Goal: Information Seeking & Learning: Check status

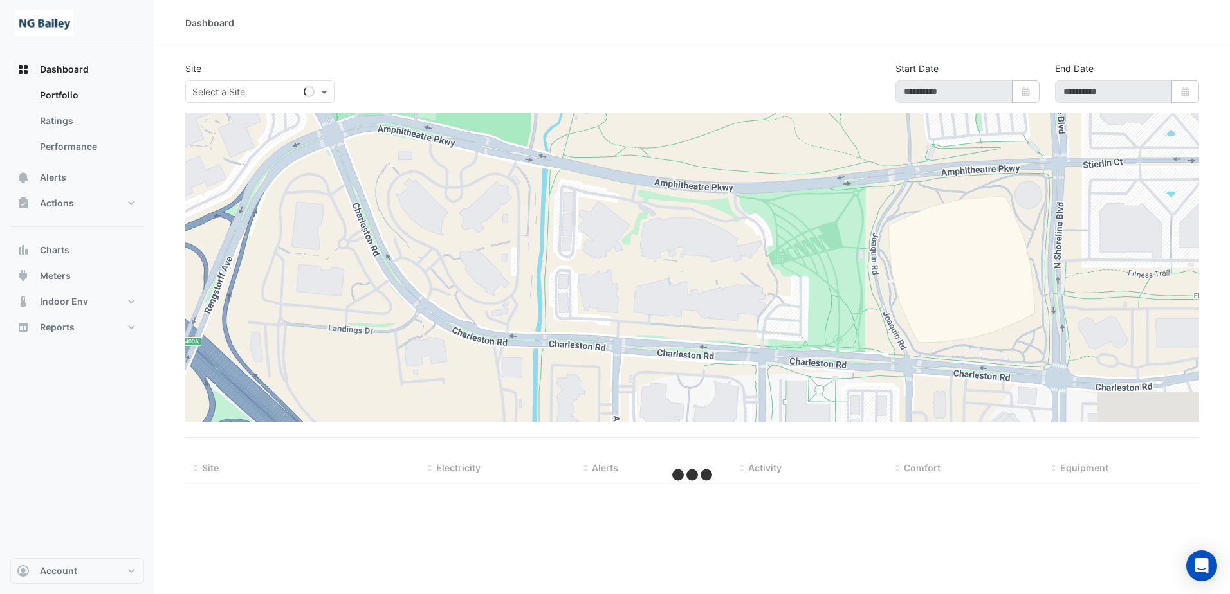
type input "**********"
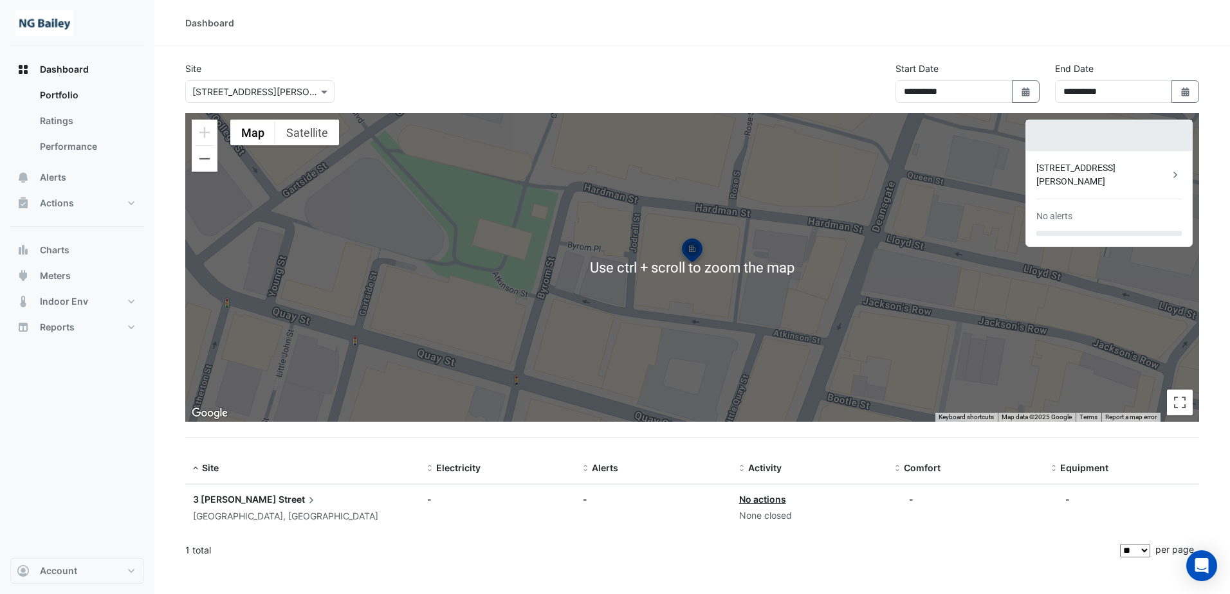
click at [248, 508] on div "3 [PERSON_NAME] Street [GEOGRAPHIC_DATA], [GEOGRAPHIC_DATA]" at bounding box center [302, 509] width 219 height 32
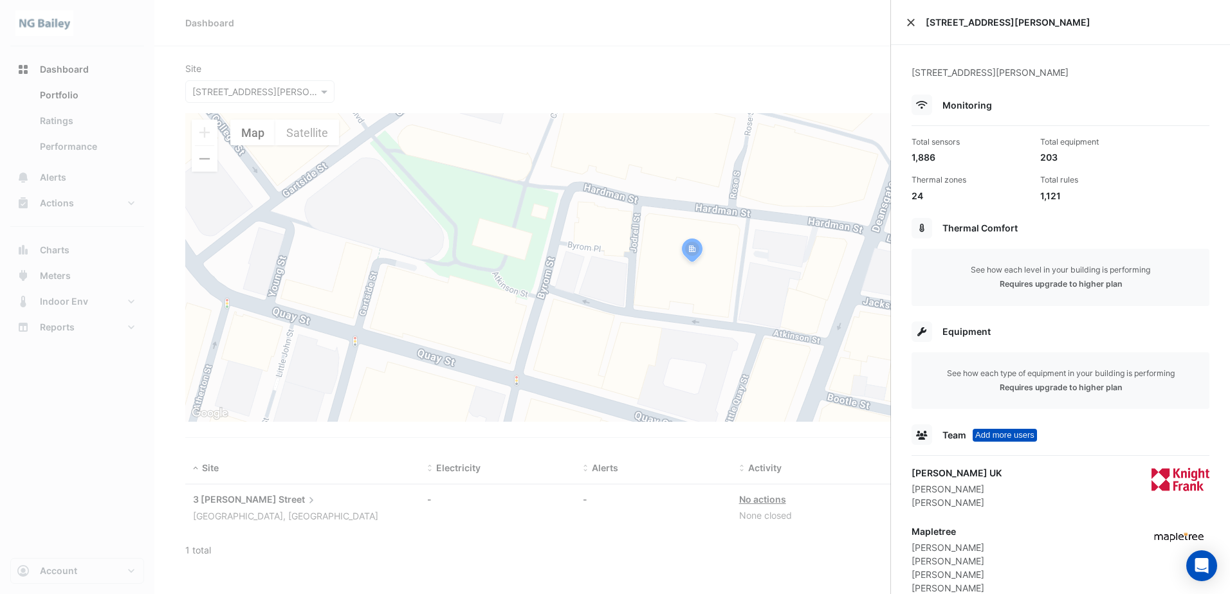
click at [912, 19] on button "Close" at bounding box center [910, 22] width 9 height 9
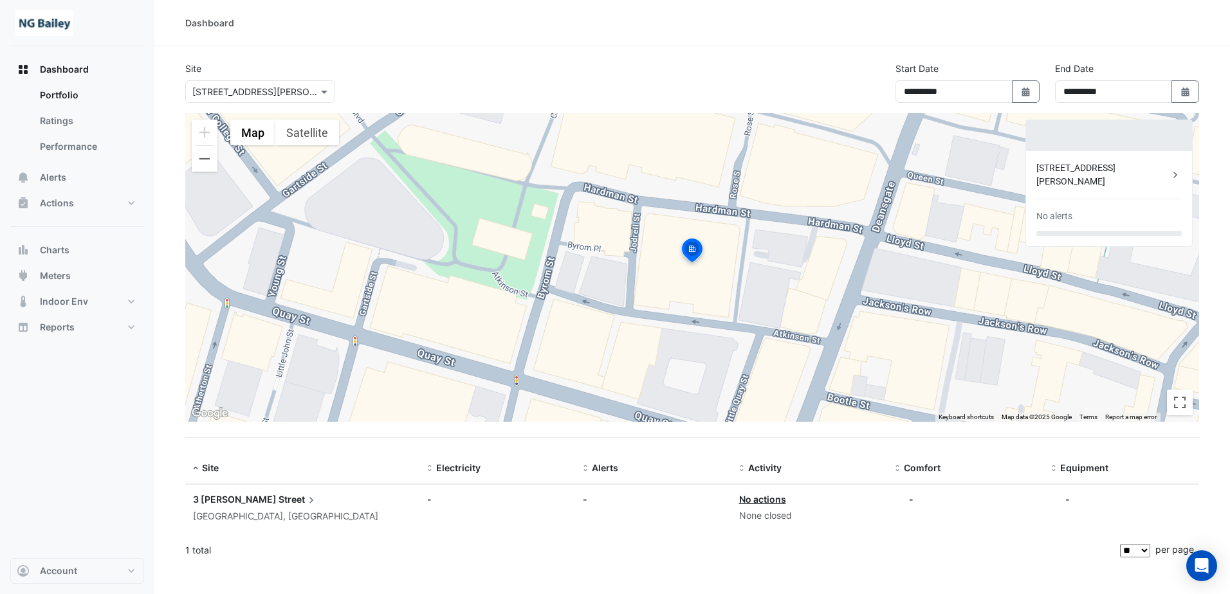
click at [1102, 171] on div "[STREET_ADDRESS][PERSON_NAME]" at bounding box center [1102, 174] width 133 height 27
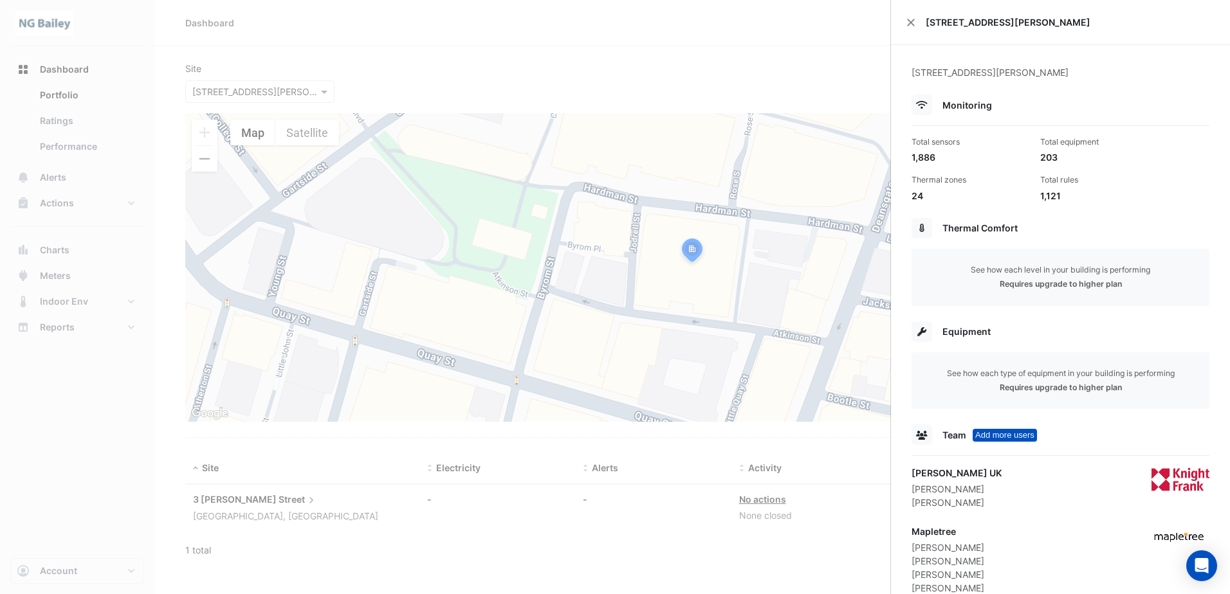
click at [83, 113] on ngb-offcanvas-backdrop at bounding box center [615, 297] width 1230 height 594
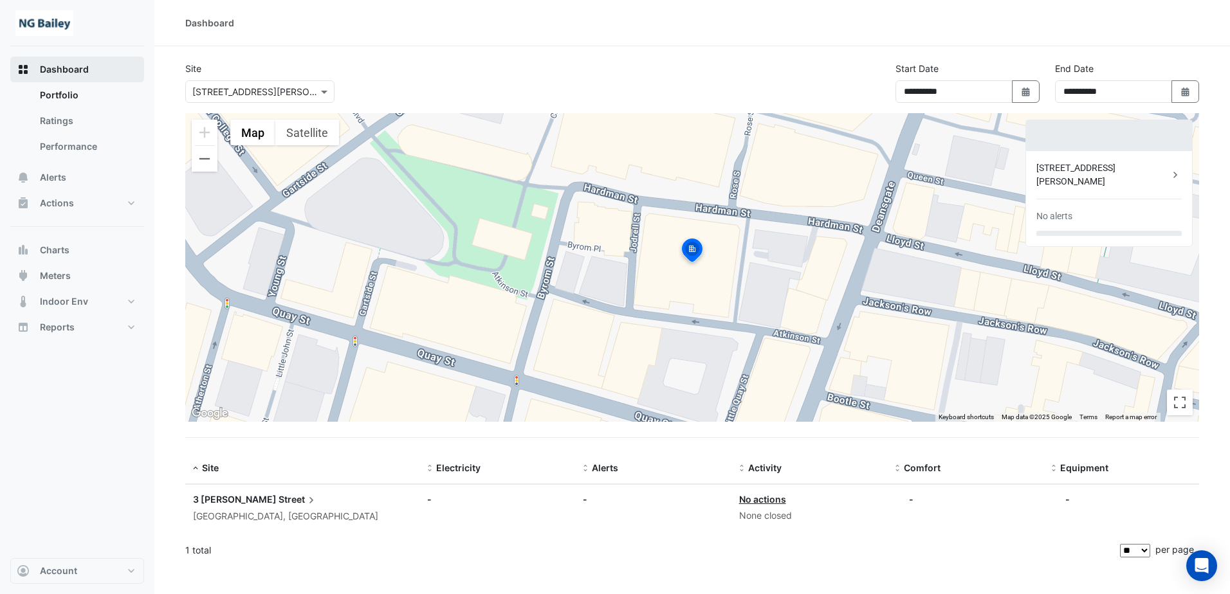
click at [74, 72] on span "Dashboard" at bounding box center [64, 69] width 49 height 13
click at [273, 94] on input "text" at bounding box center [246, 93] width 109 height 14
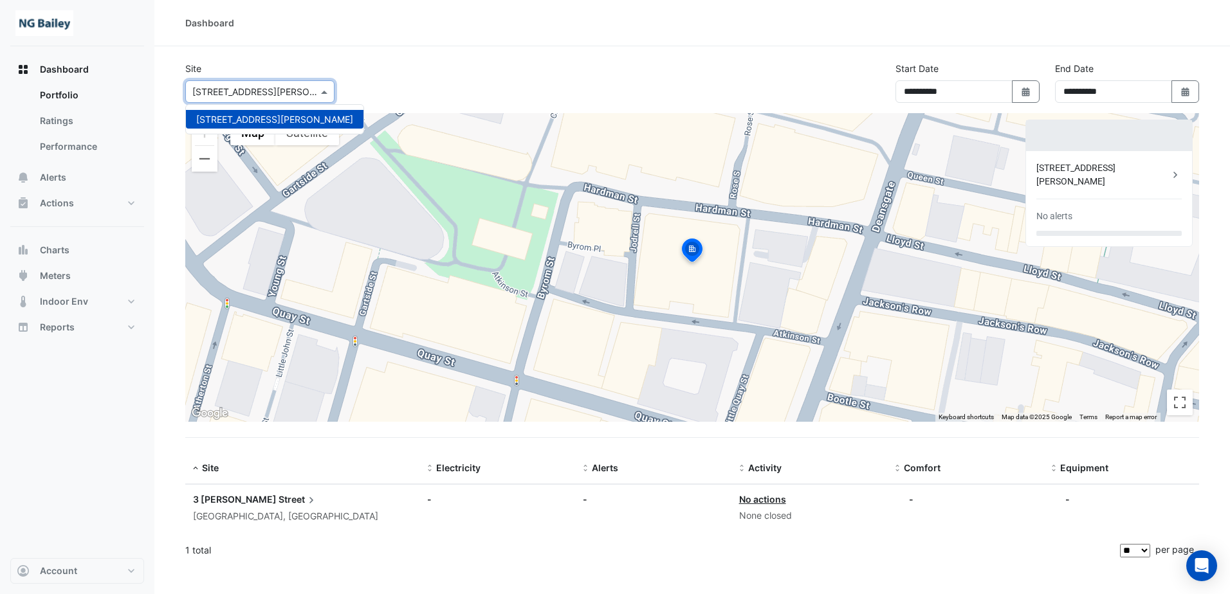
click at [273, 94] on input "text" at bounding box center [246, 93] width 109 height 14
click at [861, 92] on div "**********" at bounding box center [692, 87] width 1029 height 51
click at [279, 500] on span "Street" at bounding box center [298, 500] width 39 height 14
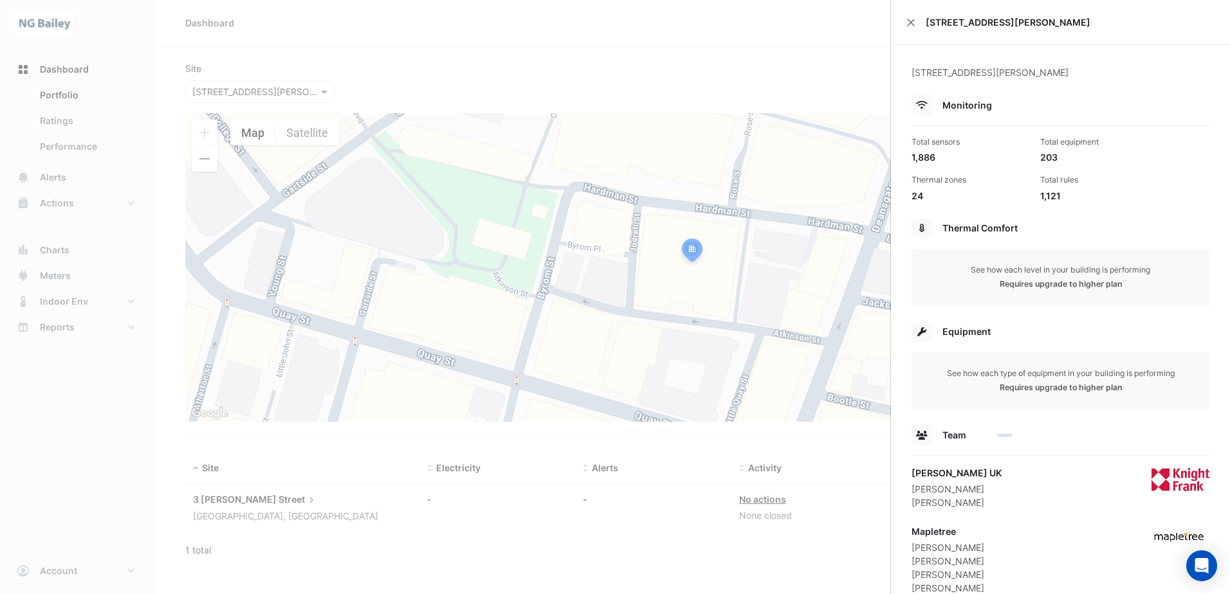
click at [268, 499] on ngb-offcanvas-backdrop at bounding box center [615, 297] width 1230 height 594
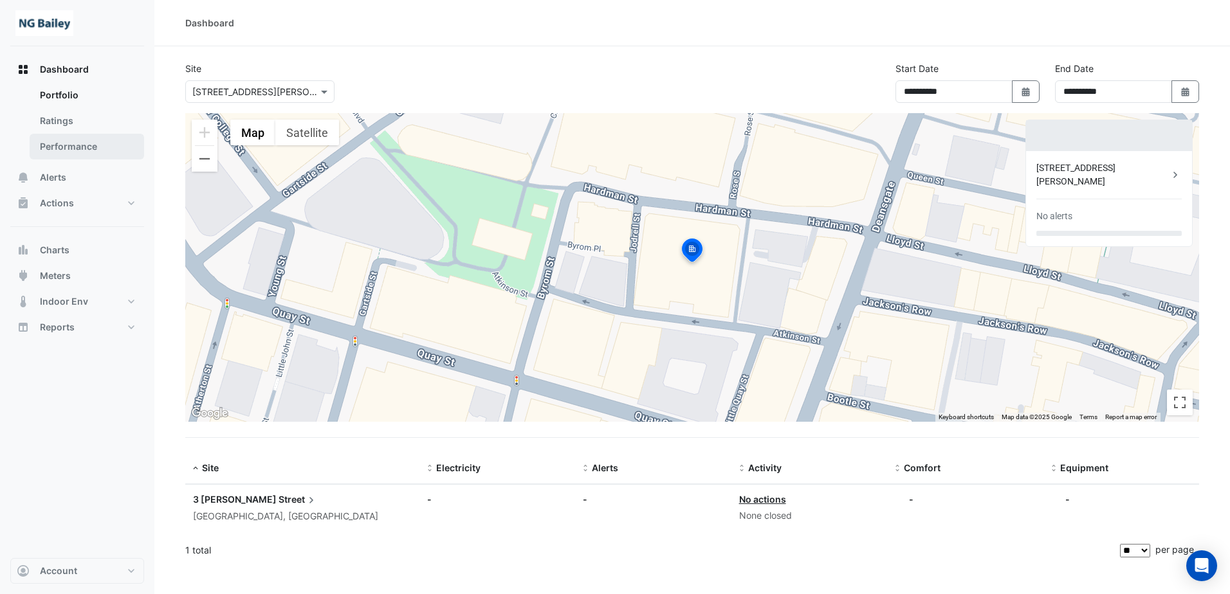
click at [75, 150] on link "Performance" at bounding box center [87, 147] width 115 height 26
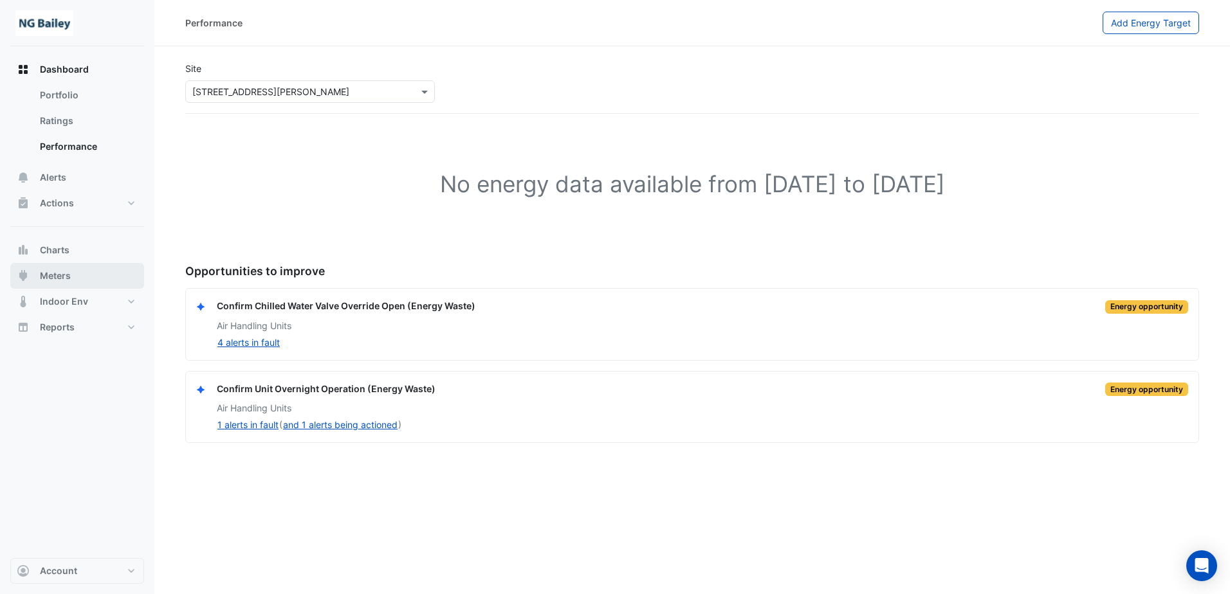
click at [74, 274] on button "Meters" at bounding box center [77, 276] width 134 height 26
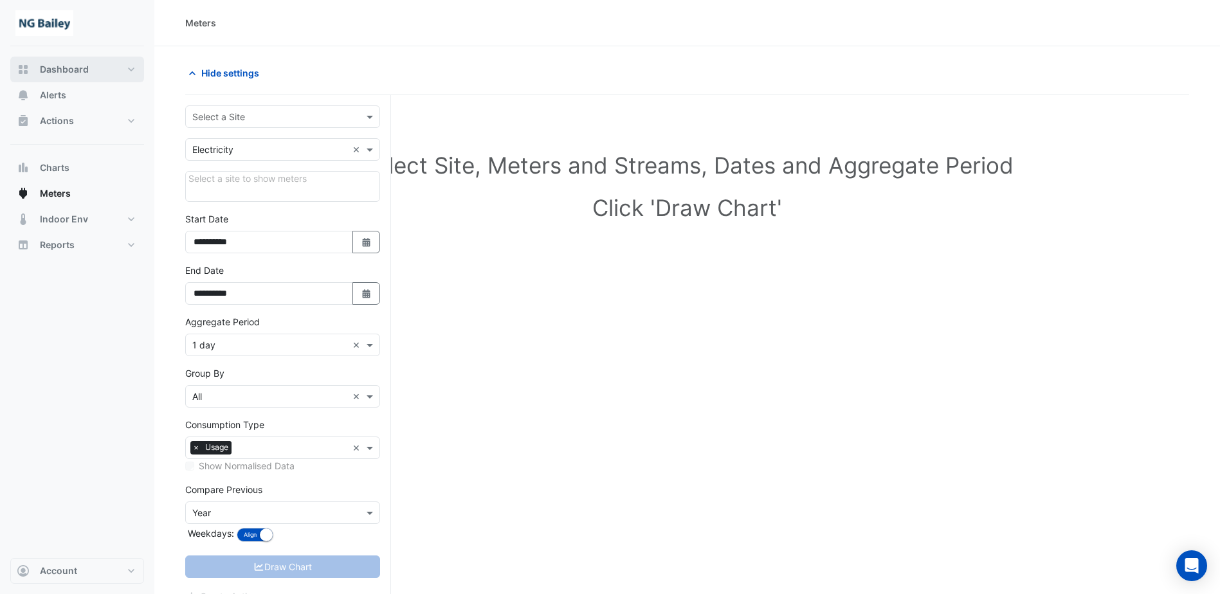
click at [81, 73] on span "Dashboard" at bounding box center [64, 69] width 49 height 13
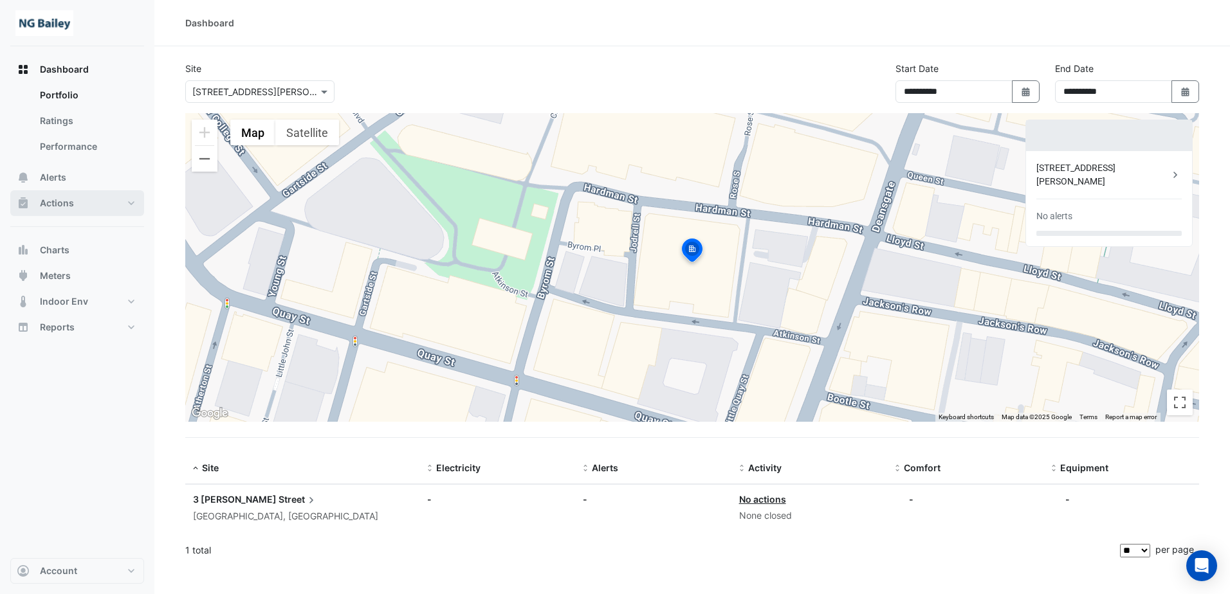
click at [86, 205] on button "Actions" at bounding box center [77, 203] width 134 height 26
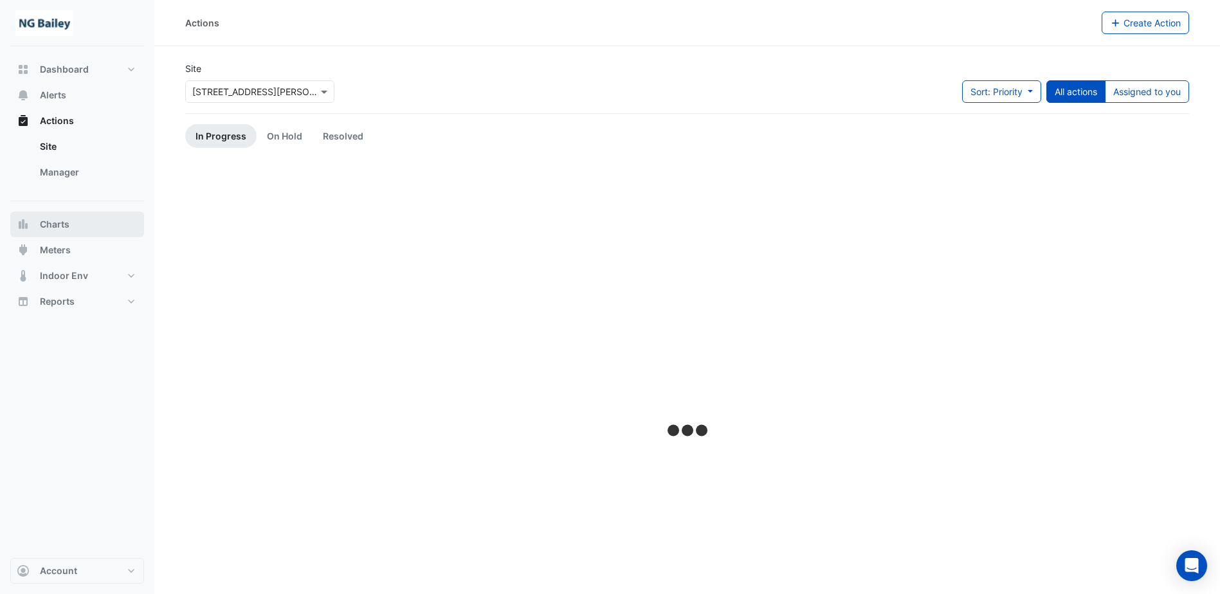
click at [73, 225] on button "Charts" at bounding box center [77, 225] width 134 height 26
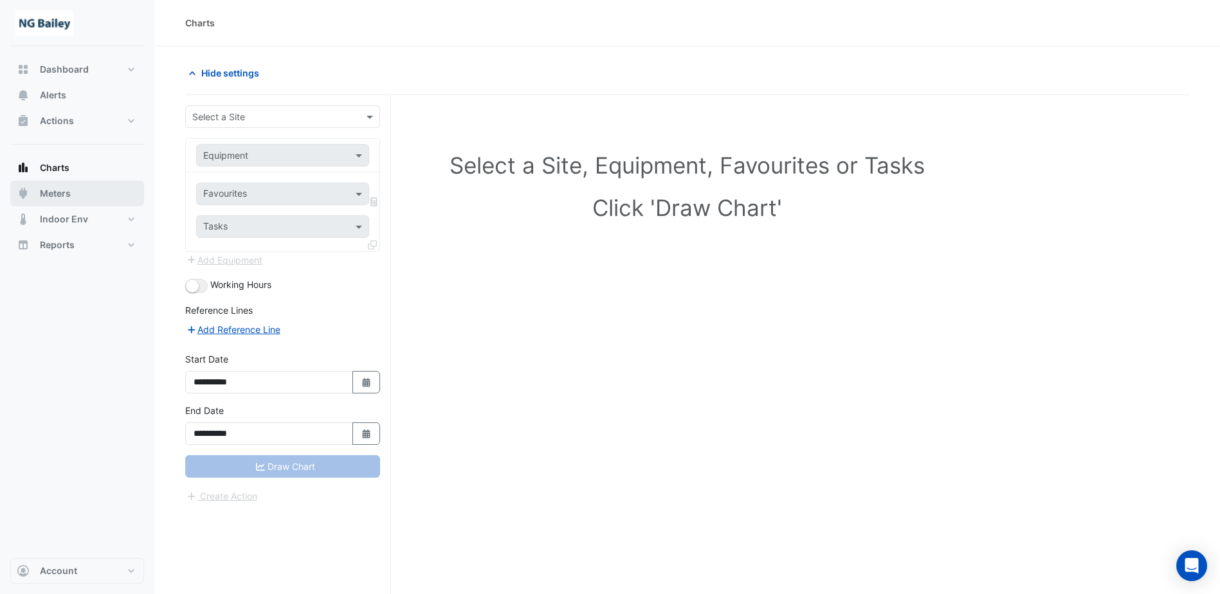
click at [72, 192] on button "Meters" at bounding box center [77, 194] width 134 height 26
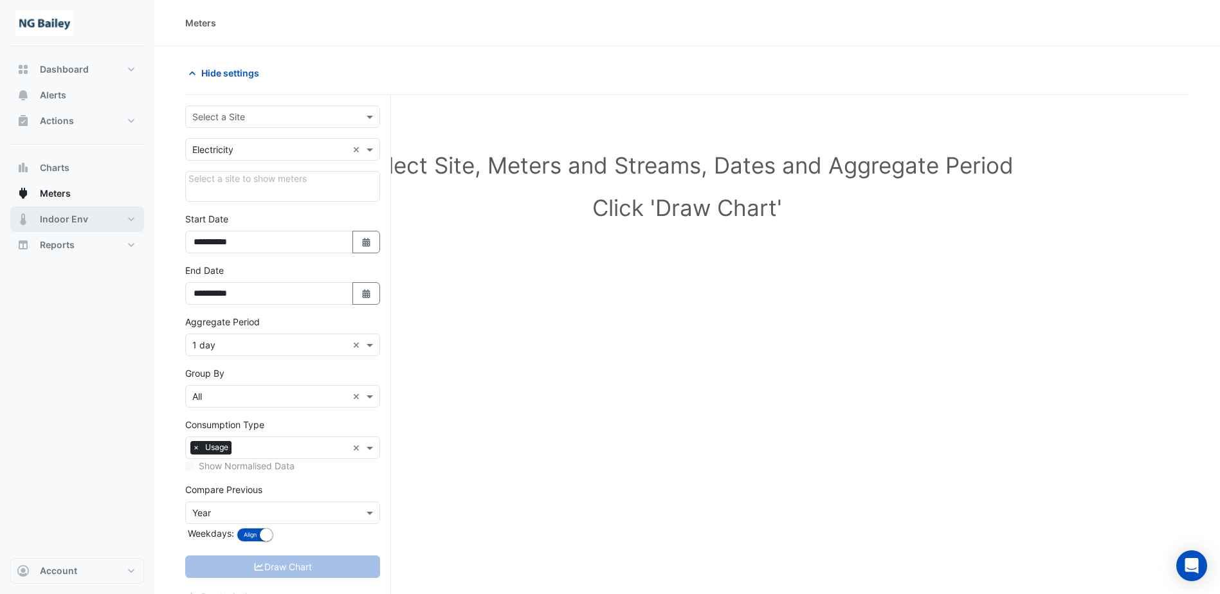
click at [63, 217] on span "Indoor Env" at bounding box center [64, 219] width 48 height 13
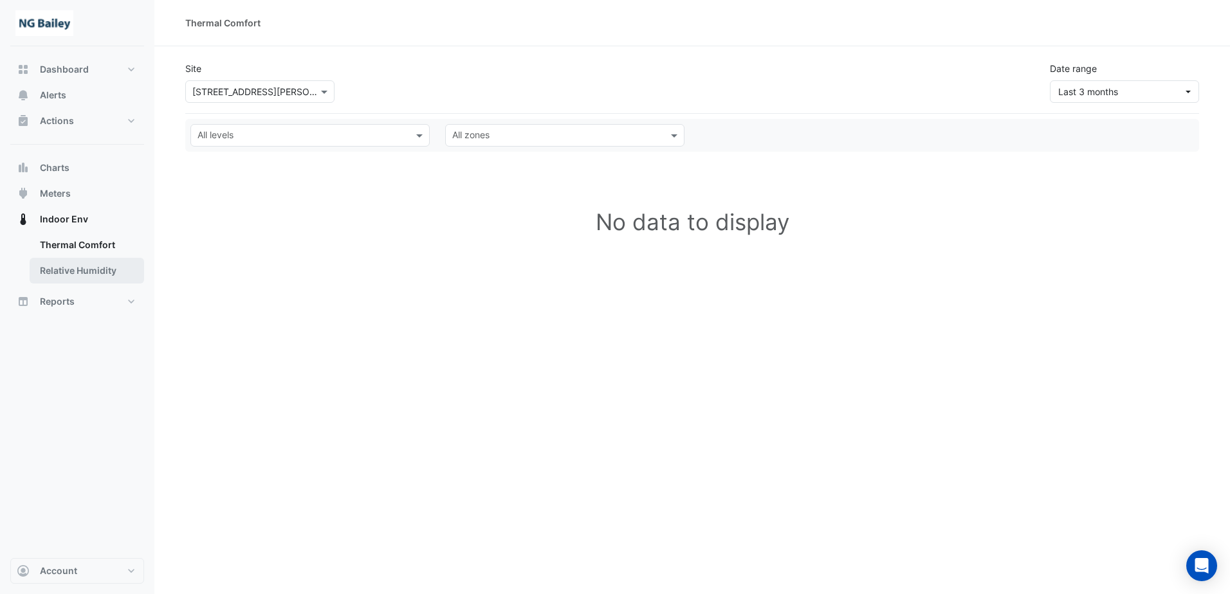
click at [56, 271] on link "Relative Humidity" at bounding box center [87, 271] width 115 height 26
click at [72, 241] on link "Thermal Comfort" at bounding box center [87, 245] width 115 height 26
click at [82, 66] on span "Dashboard" at bounding box center [64, 69] width 49 height 13
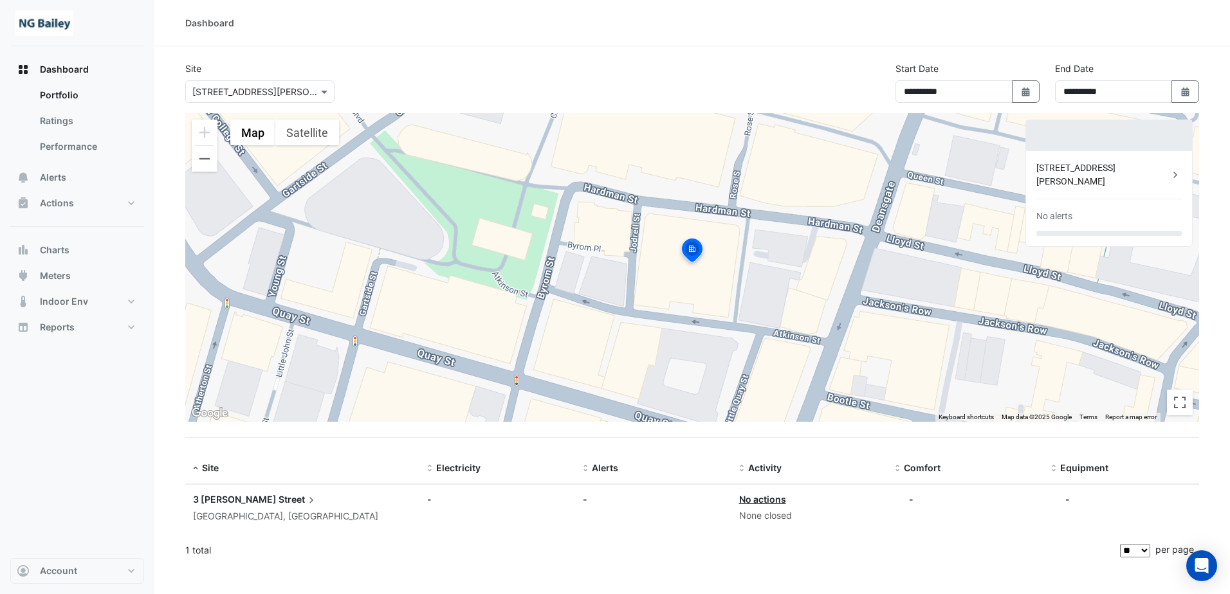
click at [578, 47] on section "**********" at bounding box center [692, 306] width 1076 height 520
click at [62, 120] on link "Ratings" at bounding box center [87, 121] width 115 height 26
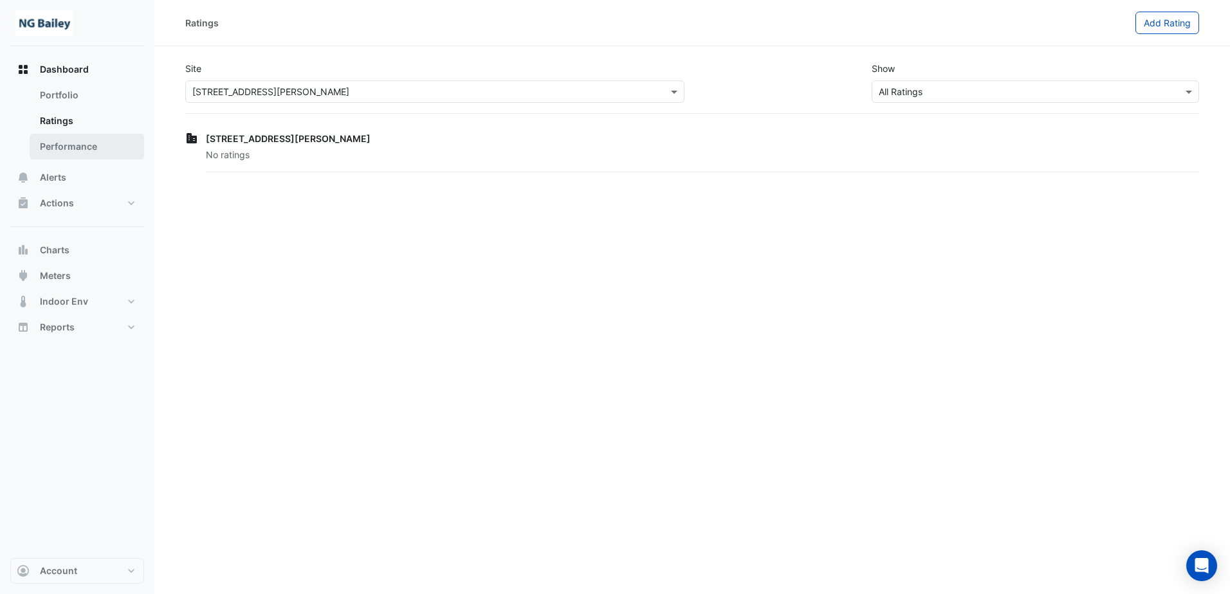
click at [52, 154] on link "Performance" at bounding box center [87, 147] width 115 height 26
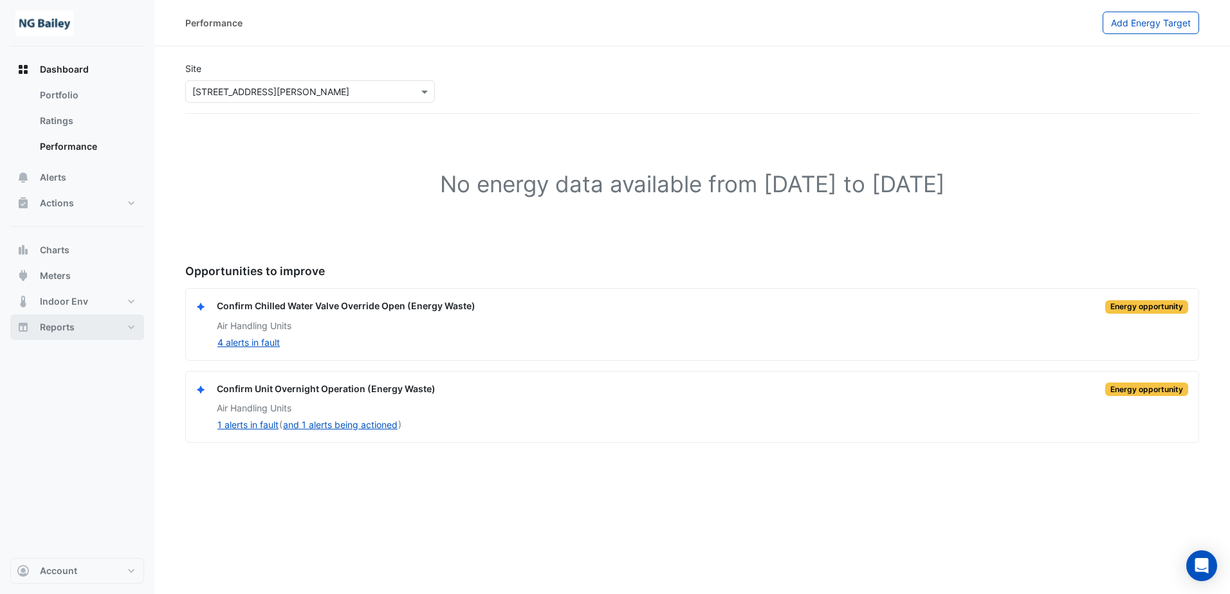
click at [133, 328] on button "Reports" at bounding box center [77, 328] width 134 height 26
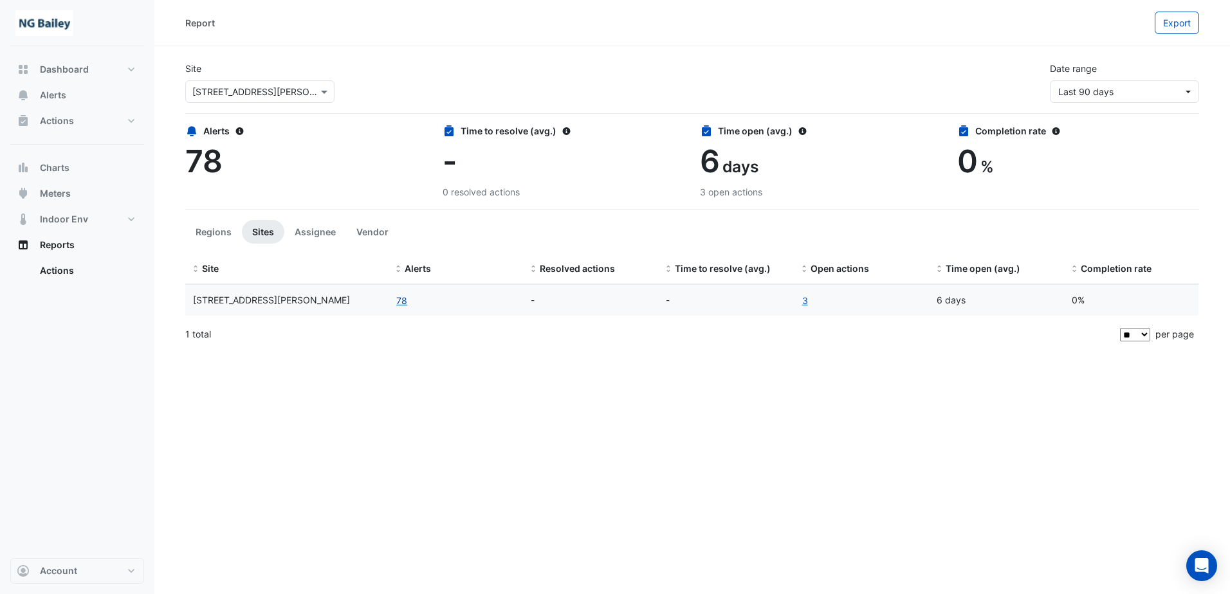
click at [401, 302] on button "78" at bounding box center [402, 300] width 12 height 15
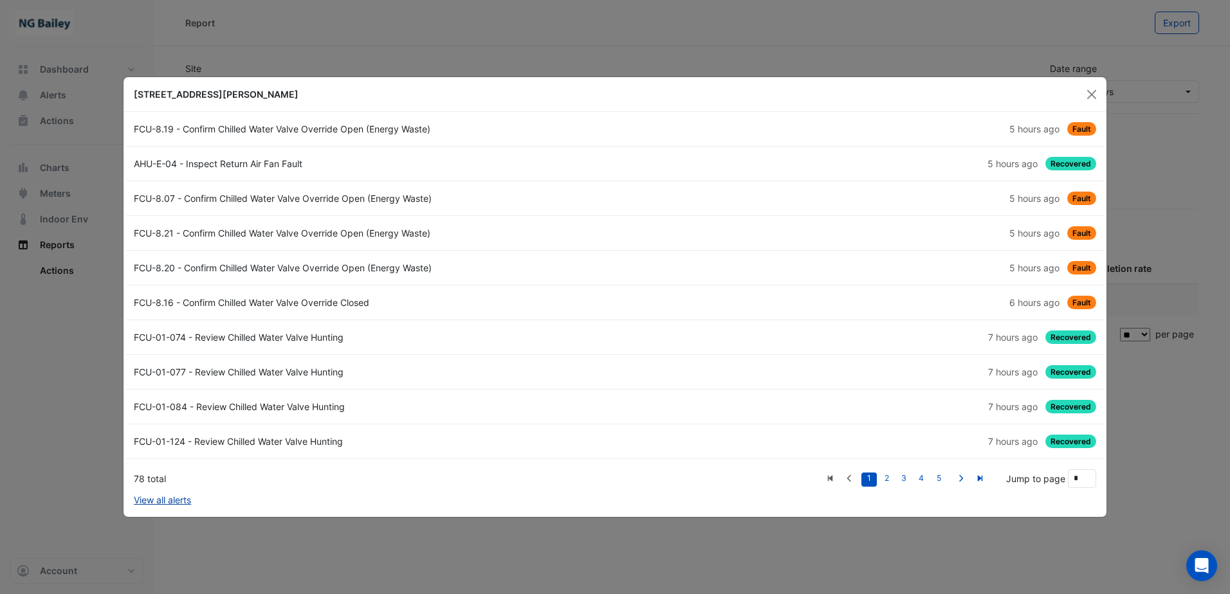
click at [171, 499] on link "View all alerts" at bounding box center [162, 500] width 57 height 14
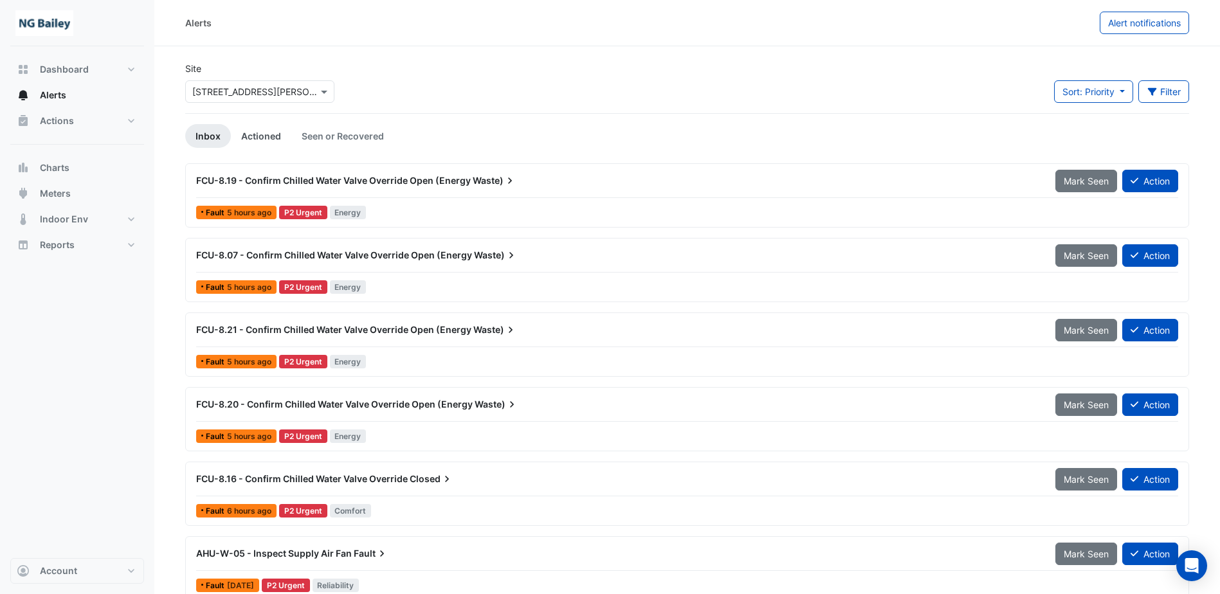
click at [269, 136] on link "Actioned" at bounding box center [261, 136] width 60 height 24
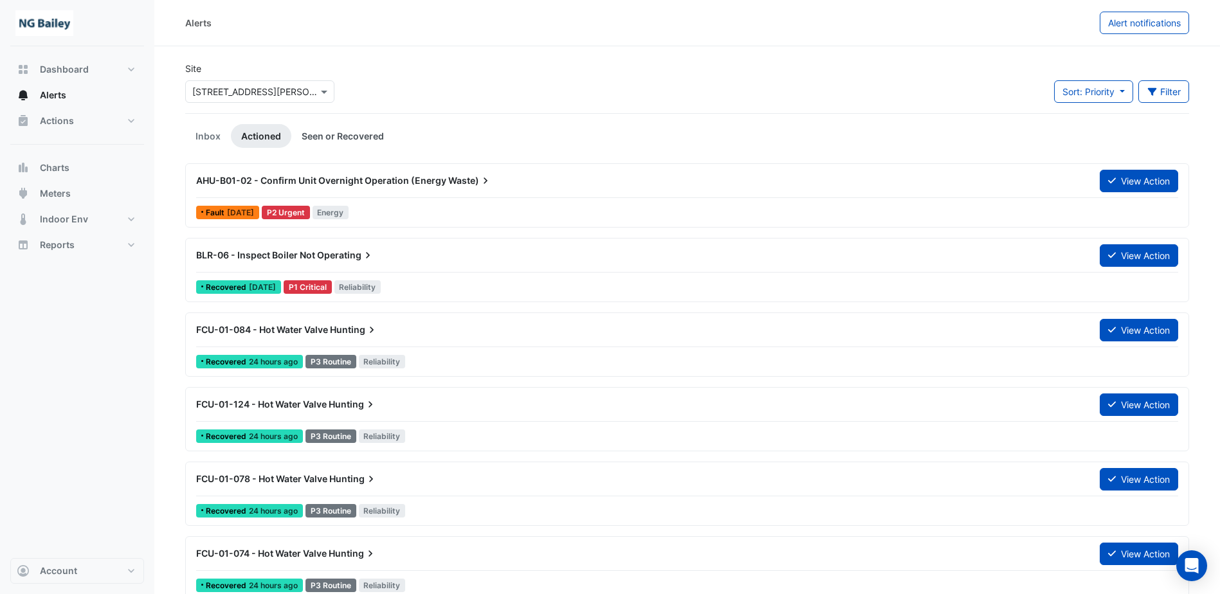
click at [310, 133] on link "Seen or Recovered" at bounding box center [342, 136] width 103 height 24
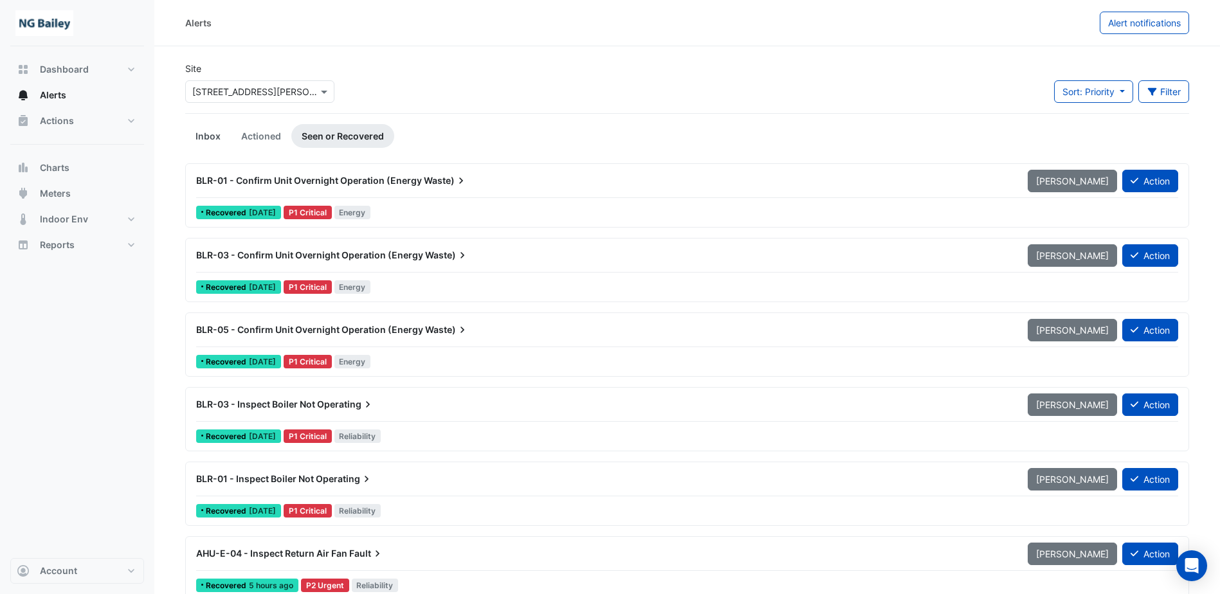
click at [215, 140] on link "Inbox" at bounding box center [208, 136] width 46 height 24
